Goal: Transaction & Acquisition: Book appointment/travel/reservation

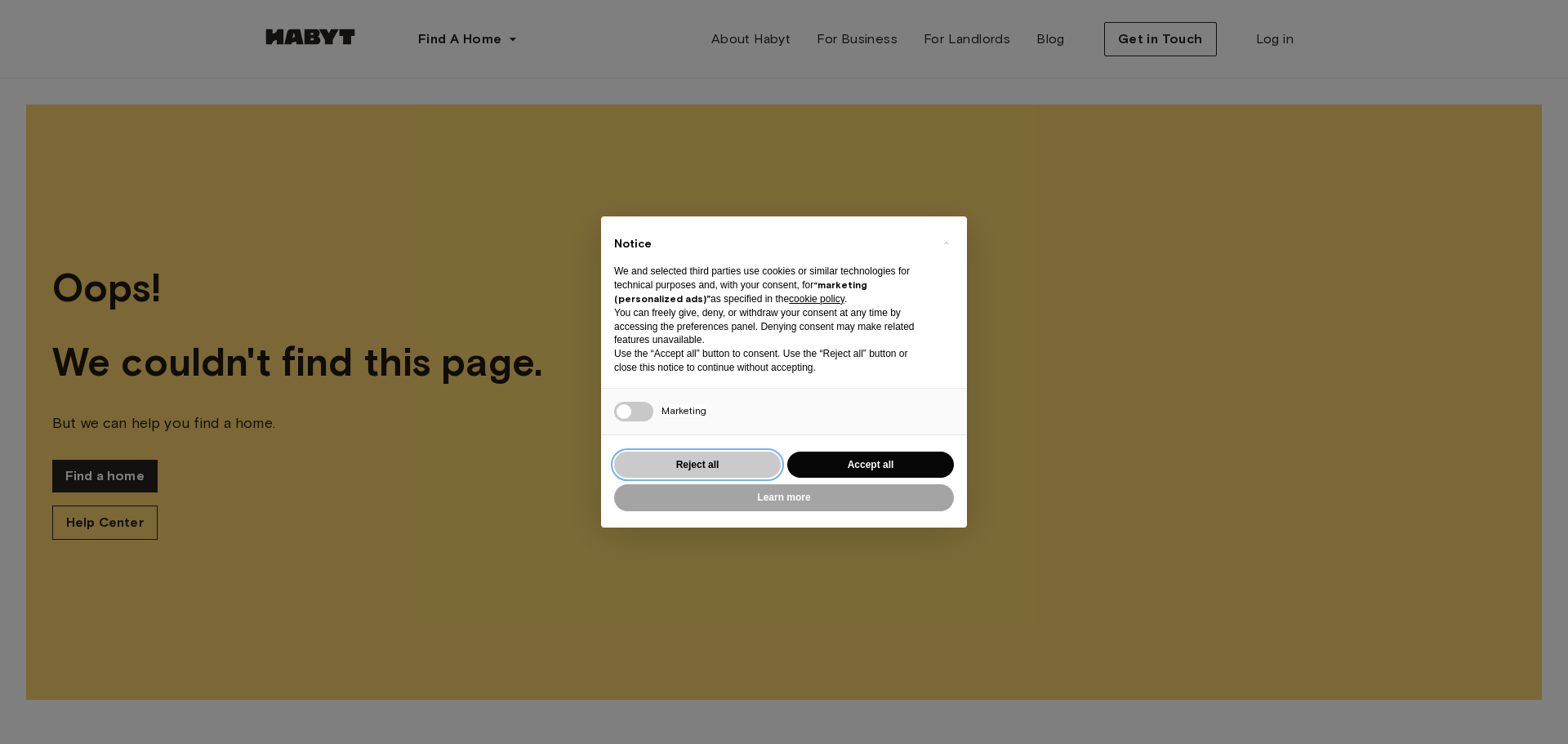
click at [685, 454] on button "Reject all" at bounding box center [697, 465] width 166 height 27
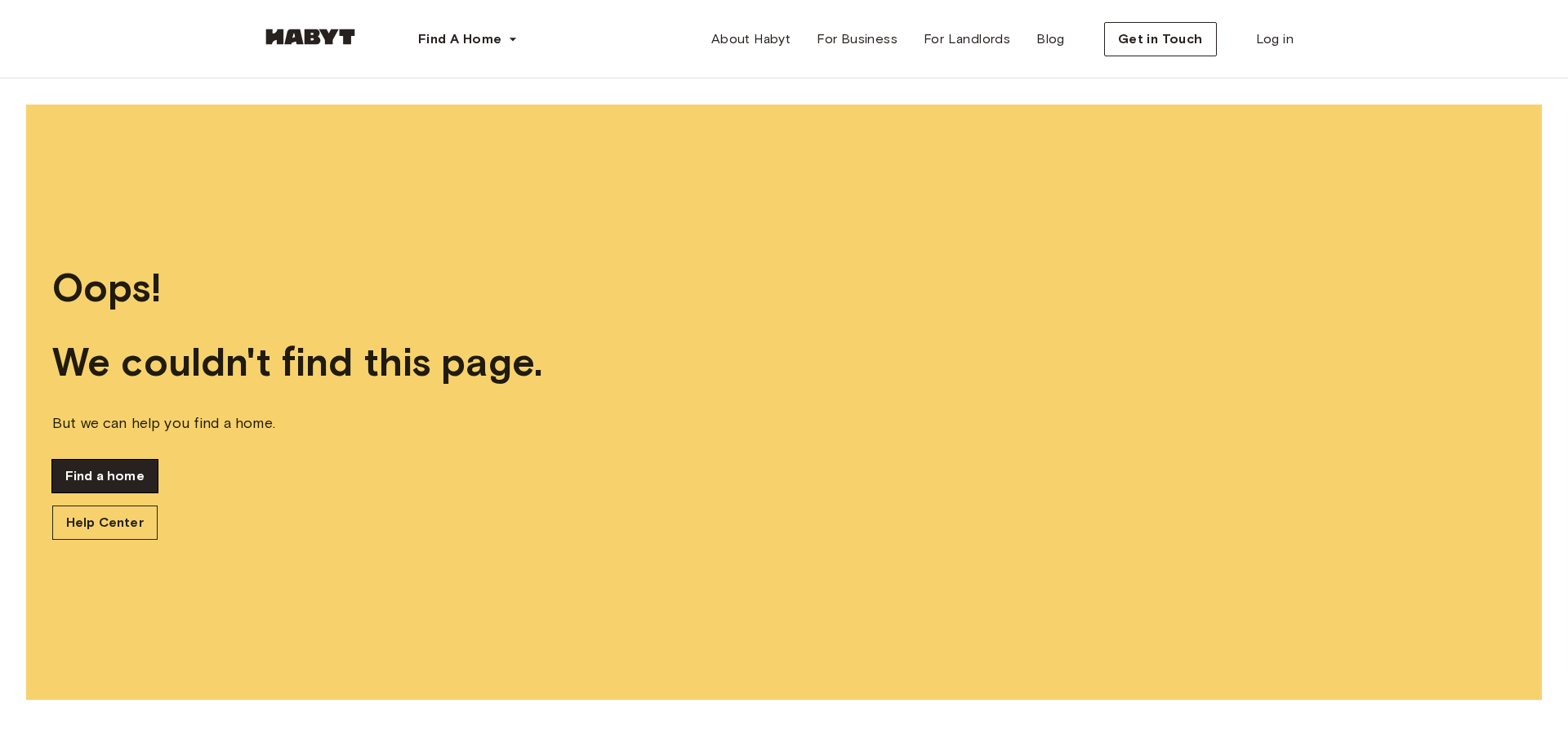
click at [134, 469] on link "Find a home" at bounding box center [105, 476] width 106 height 32
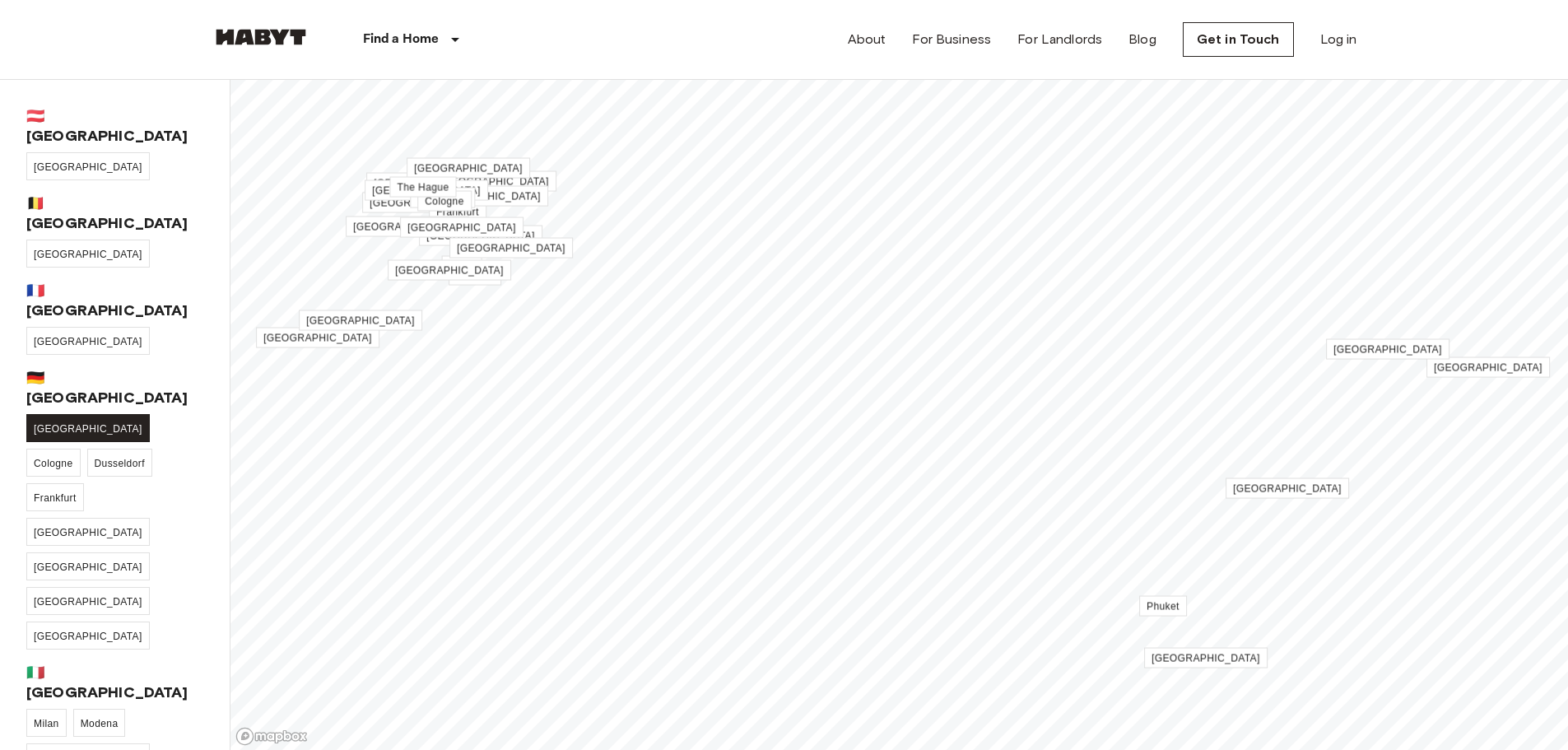
click at [39, 414] on link "[GEOGRAPHIC_DATA]" at bounding box center [87, 428] width 123 height 28
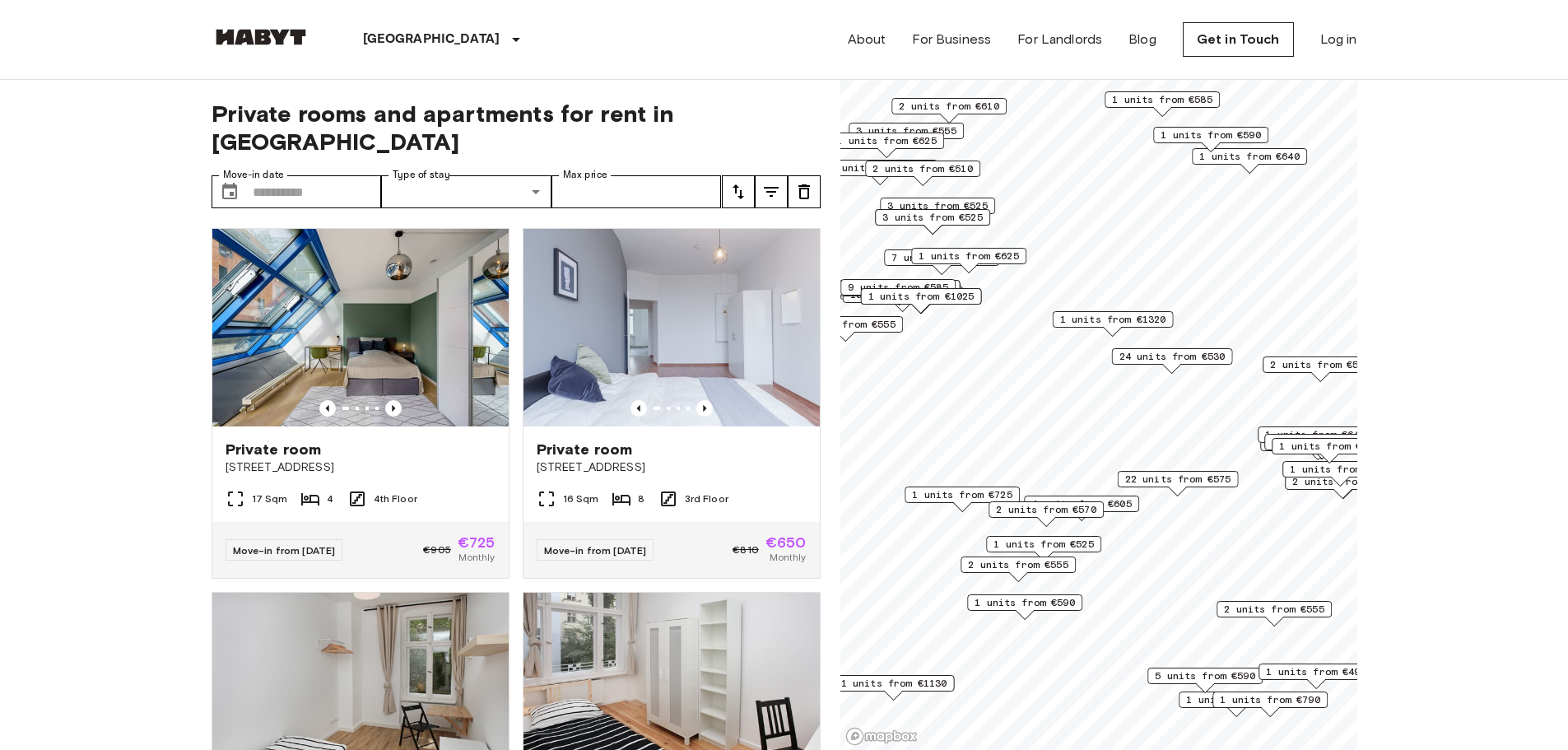
click at [474, 138] on div "Private rooms and apartments for rent in [GEOGRAPHIC_DATA] Move-in date ​ Move-…" at bounding box center [516, 415] width 609 height 671
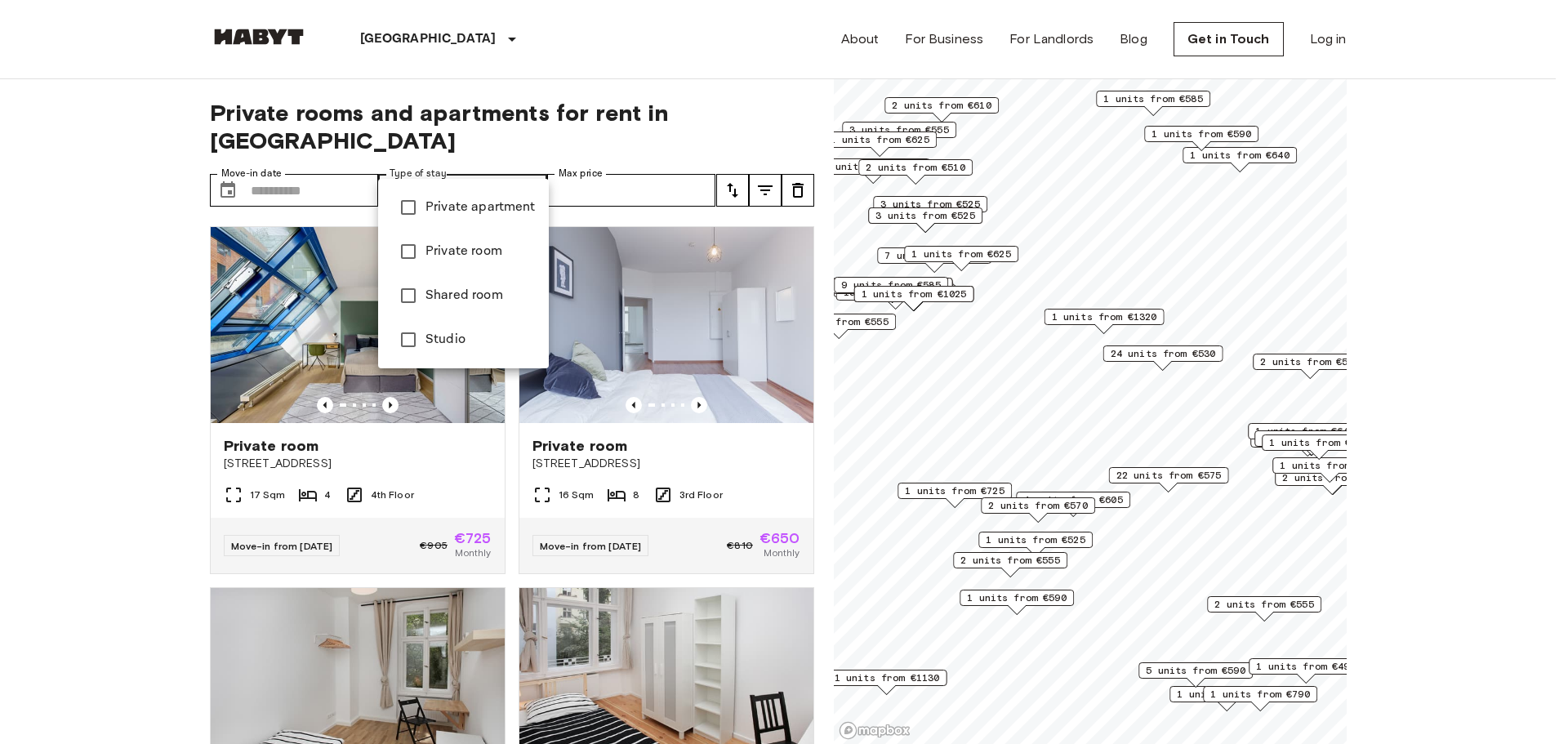
type input "**********"
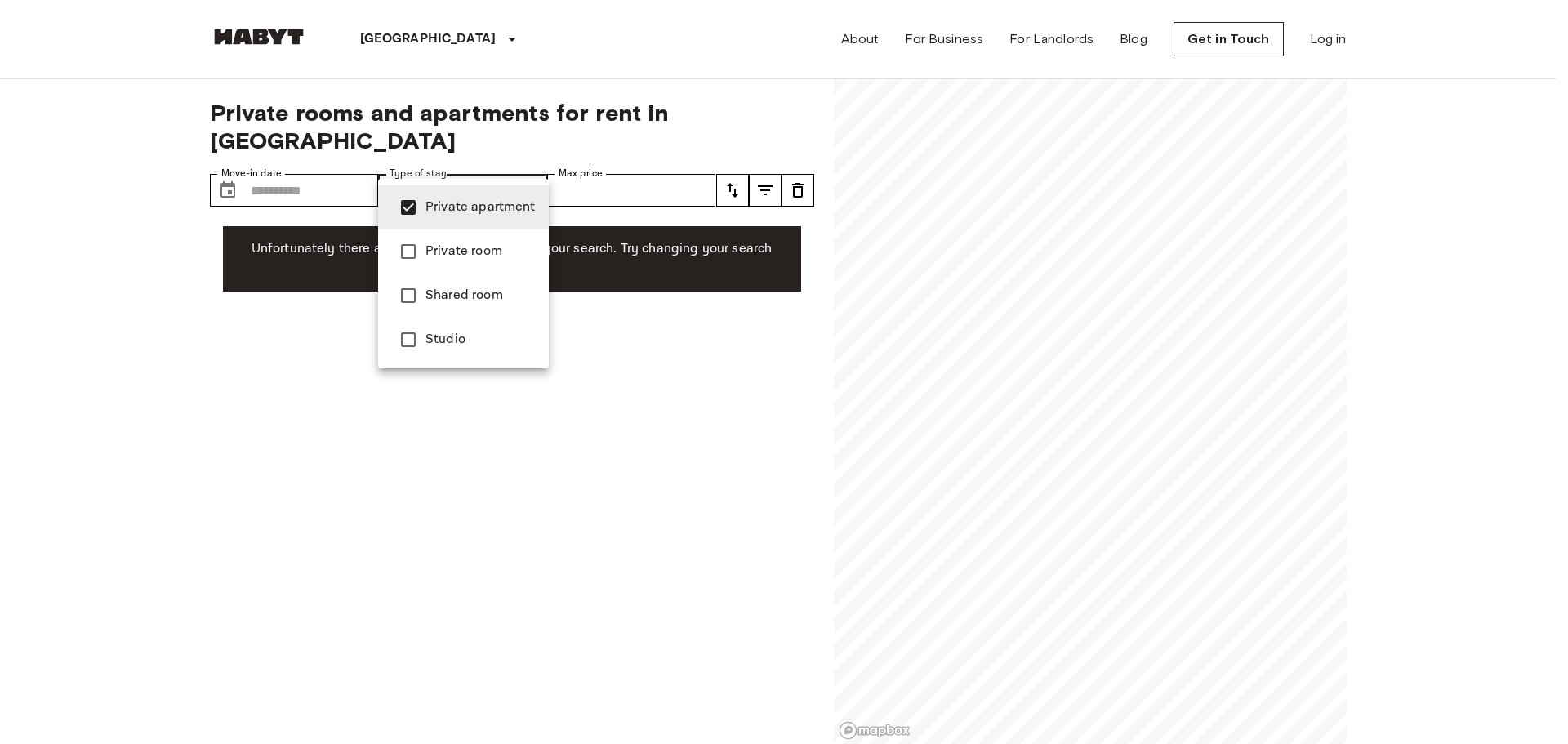
click at [80, 311] on div at bounding box center [784, 372] width 1568 height 744
